Goal: Navigation & Orientation: Find specific page/section

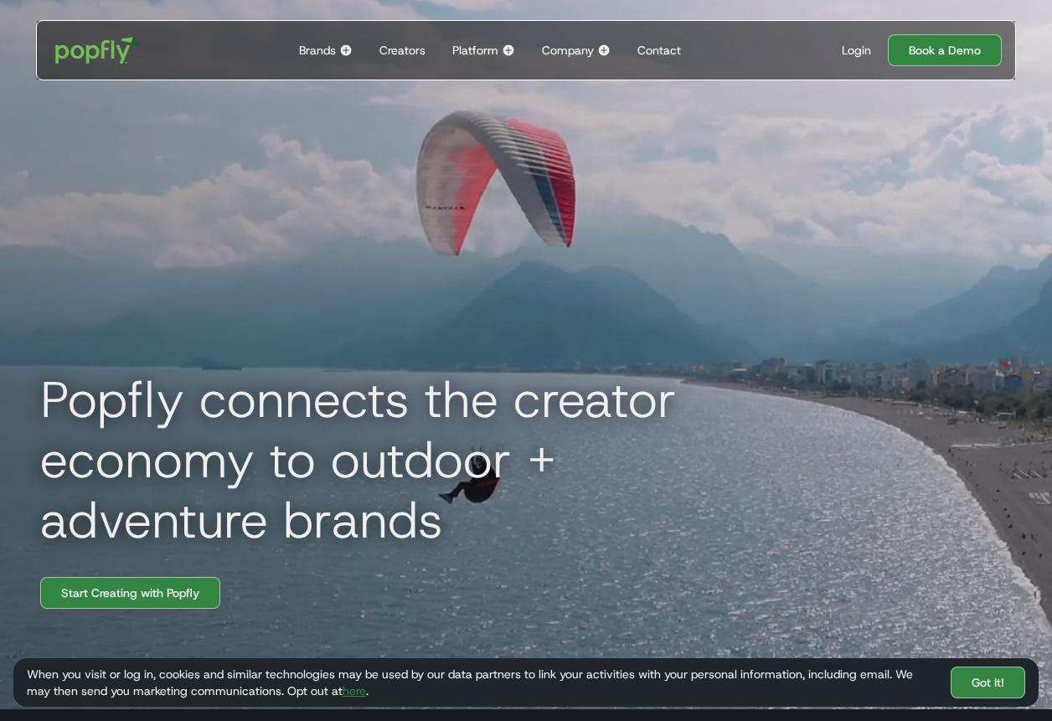
click at [337, 47] on div "Brands Back to main menu Popfly for Brands Connect with creators on the only pl…" at bounding box center [325, 50] width 67 height 59
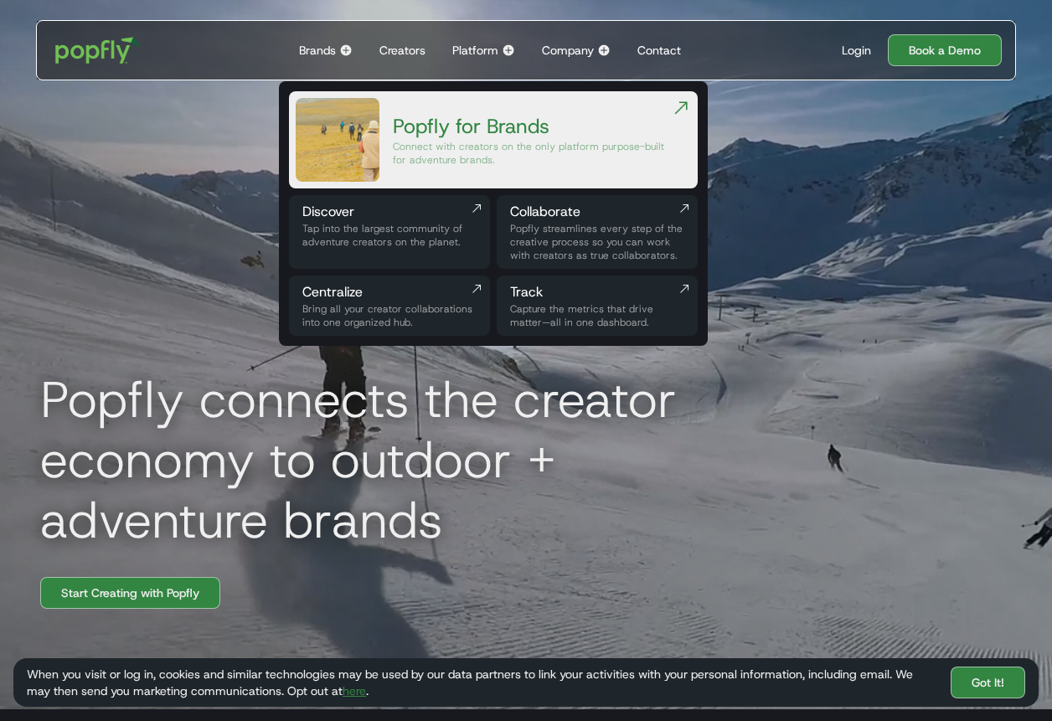
click at [342, 50] on img at bounding box center [345, 50] width 13 height 13
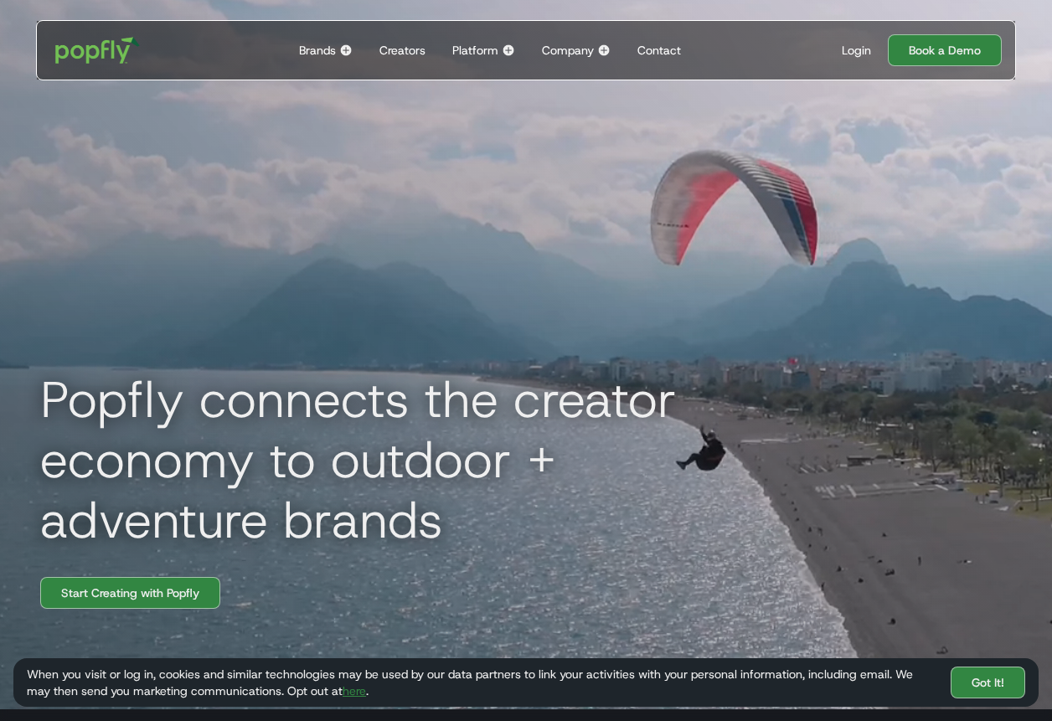
click at [332, 45] on div "Brands" at bounding box center [317, 50] width 37 height 17
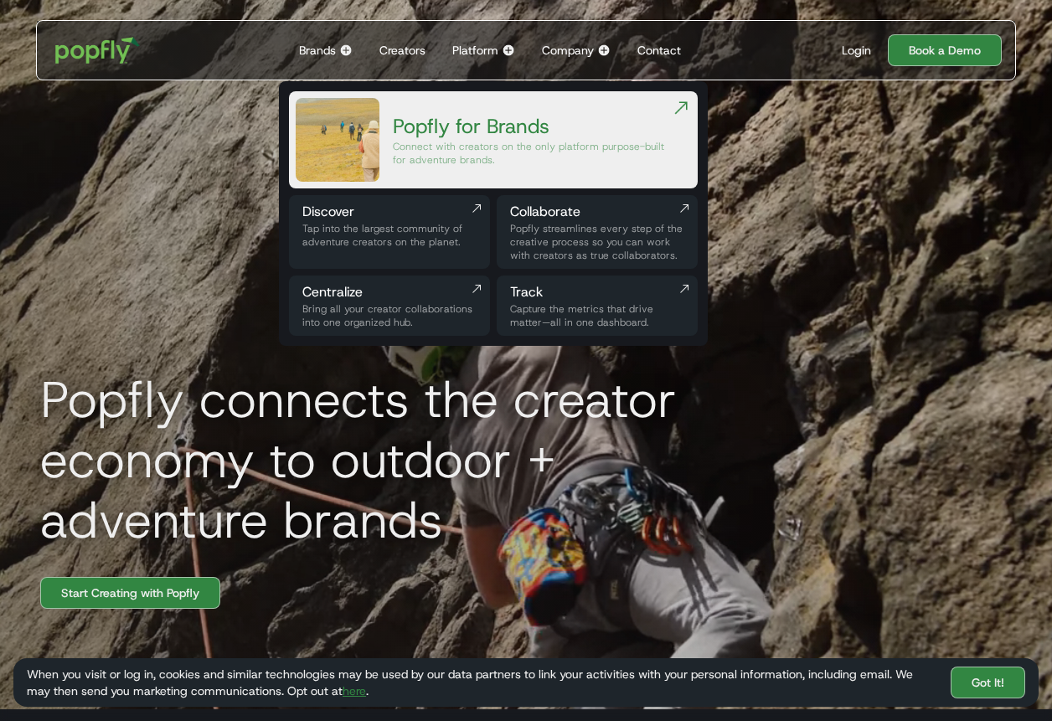
click at [481, 137] on div "Popfly for Brands" at bounding box center [532, 126] width 278 height 27
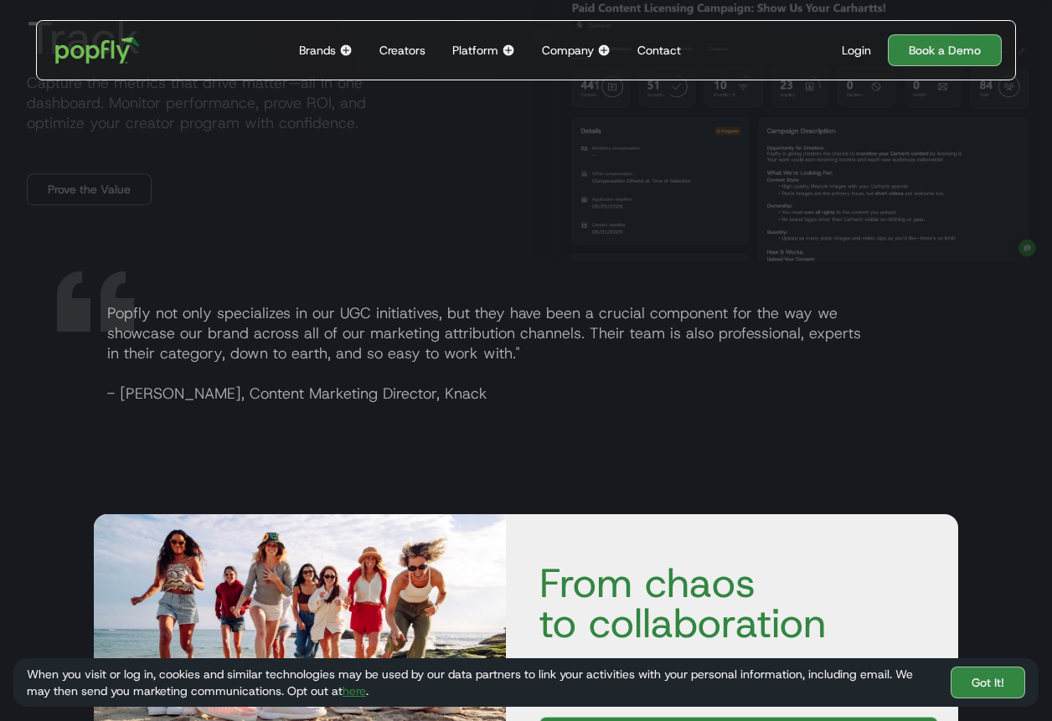
scroll to position [3099, 0]
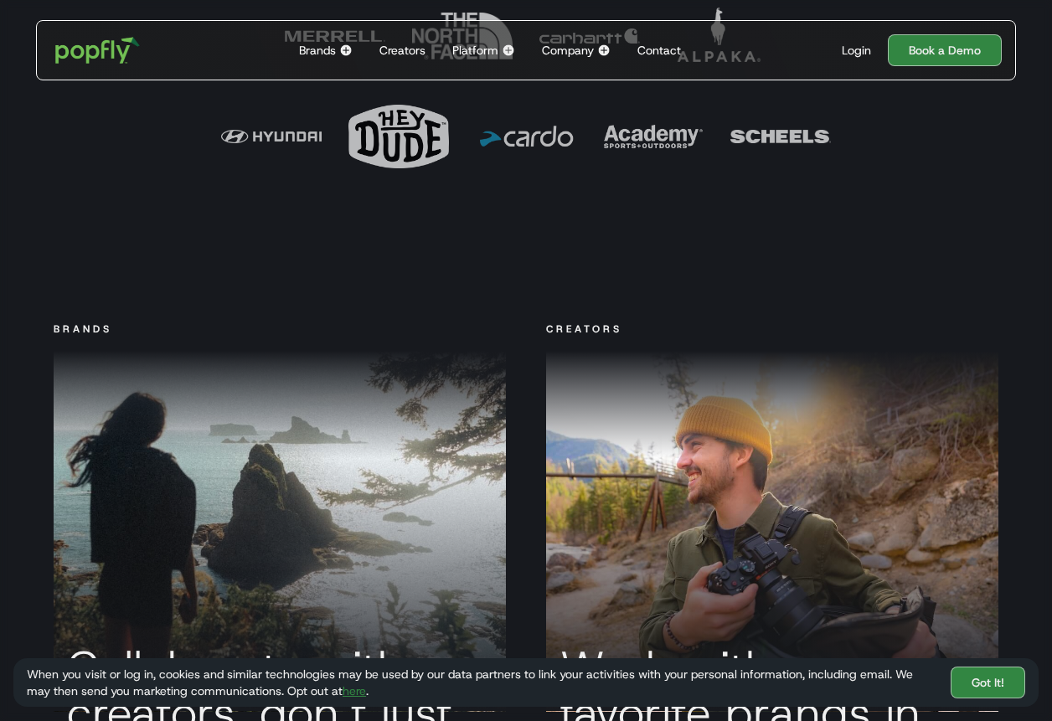
scroll to position [1162, 0]
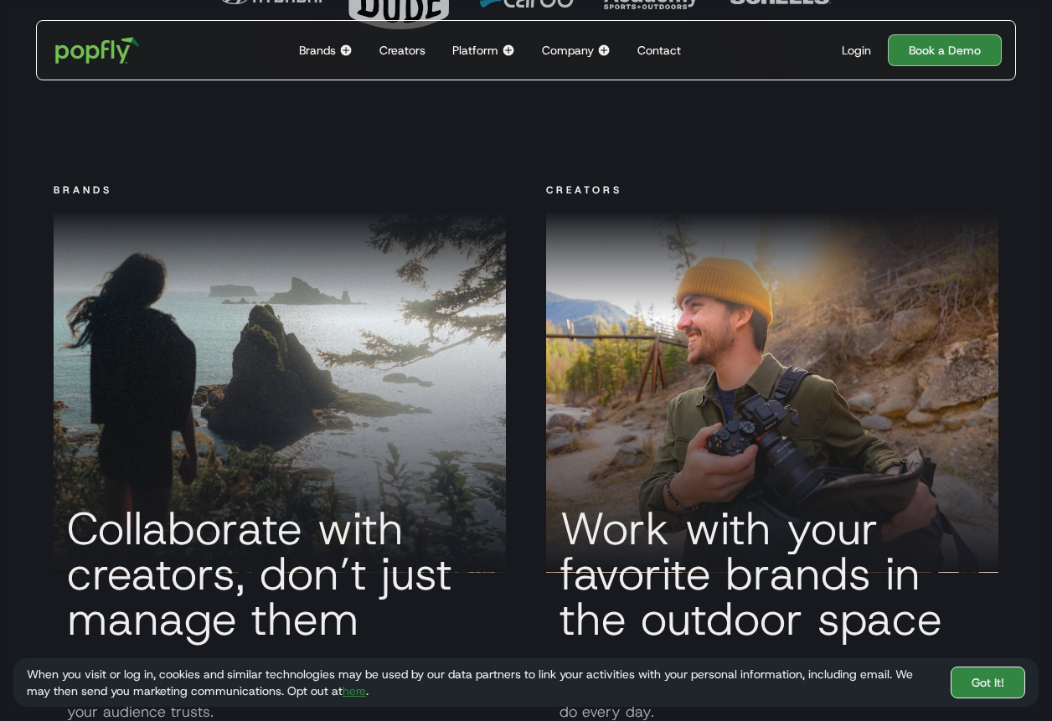
click at [972, 676] on link "Got It!" at bounding box center [987, 683] width 75 height 32
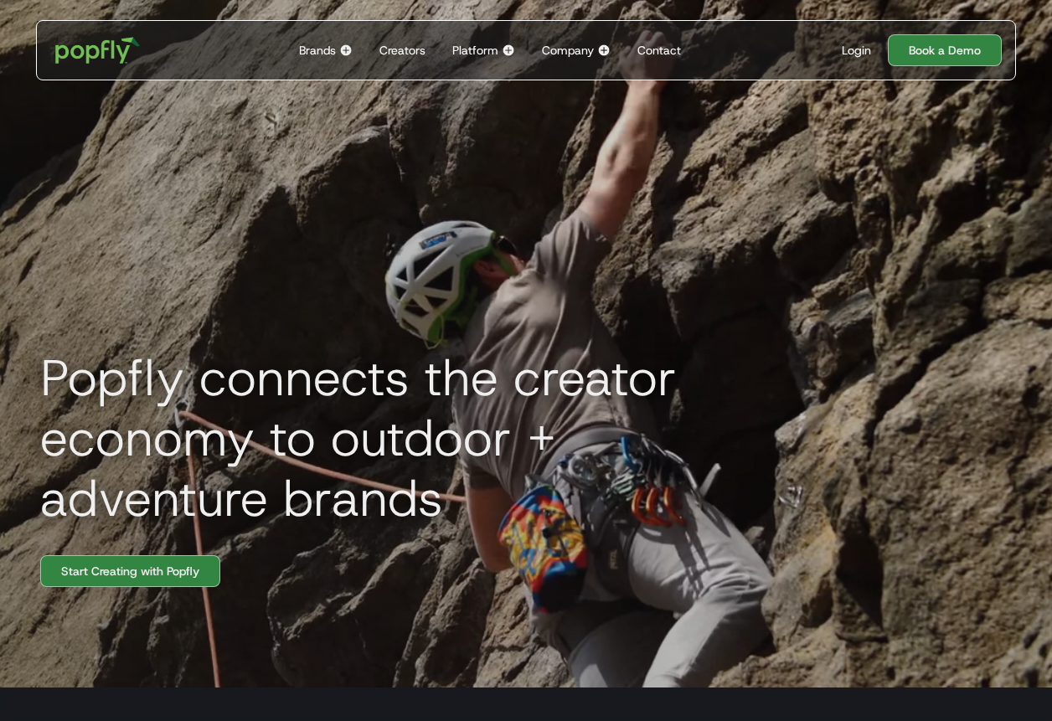
scroll to position [0, 0]
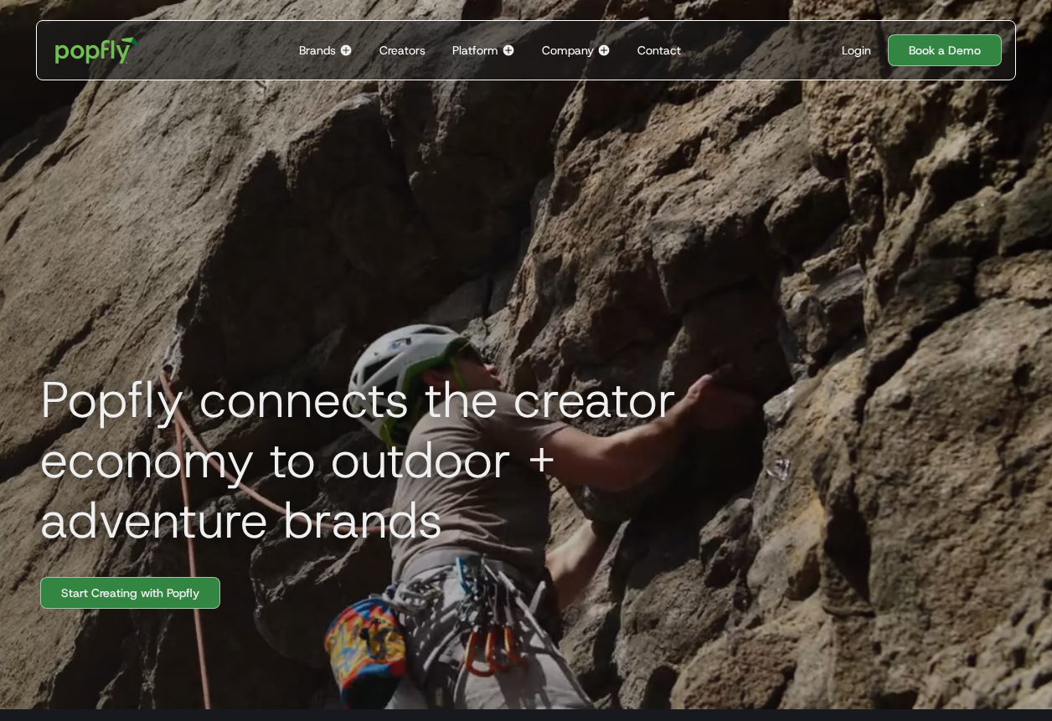
click at [411, 54] on div "Creators" at bounding box center [402, 50] width 46 height 17
